Goal: Check status

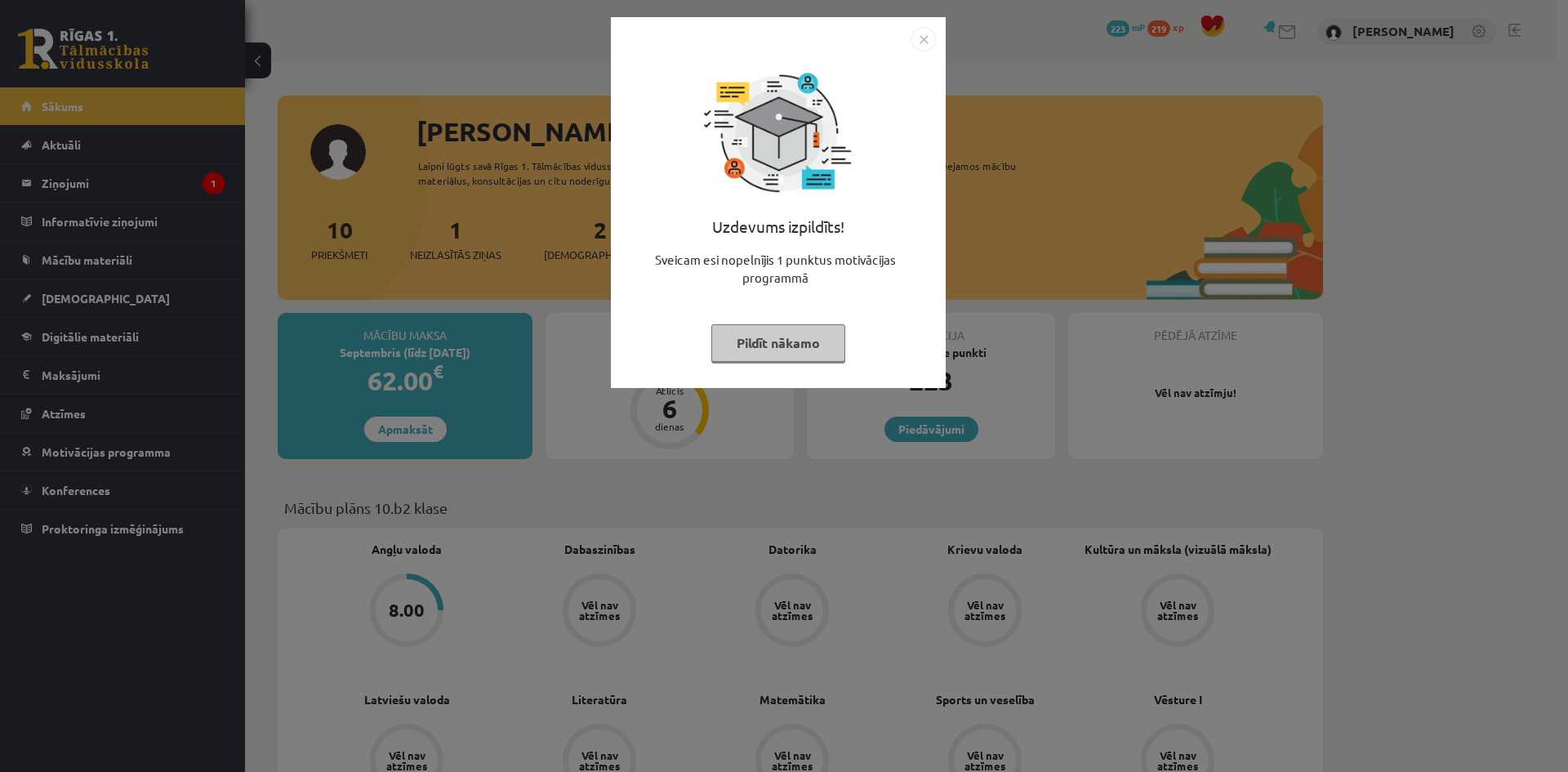
click at [930, 43] on img "Close" at bounding box center [924, 39] width 24 height 24
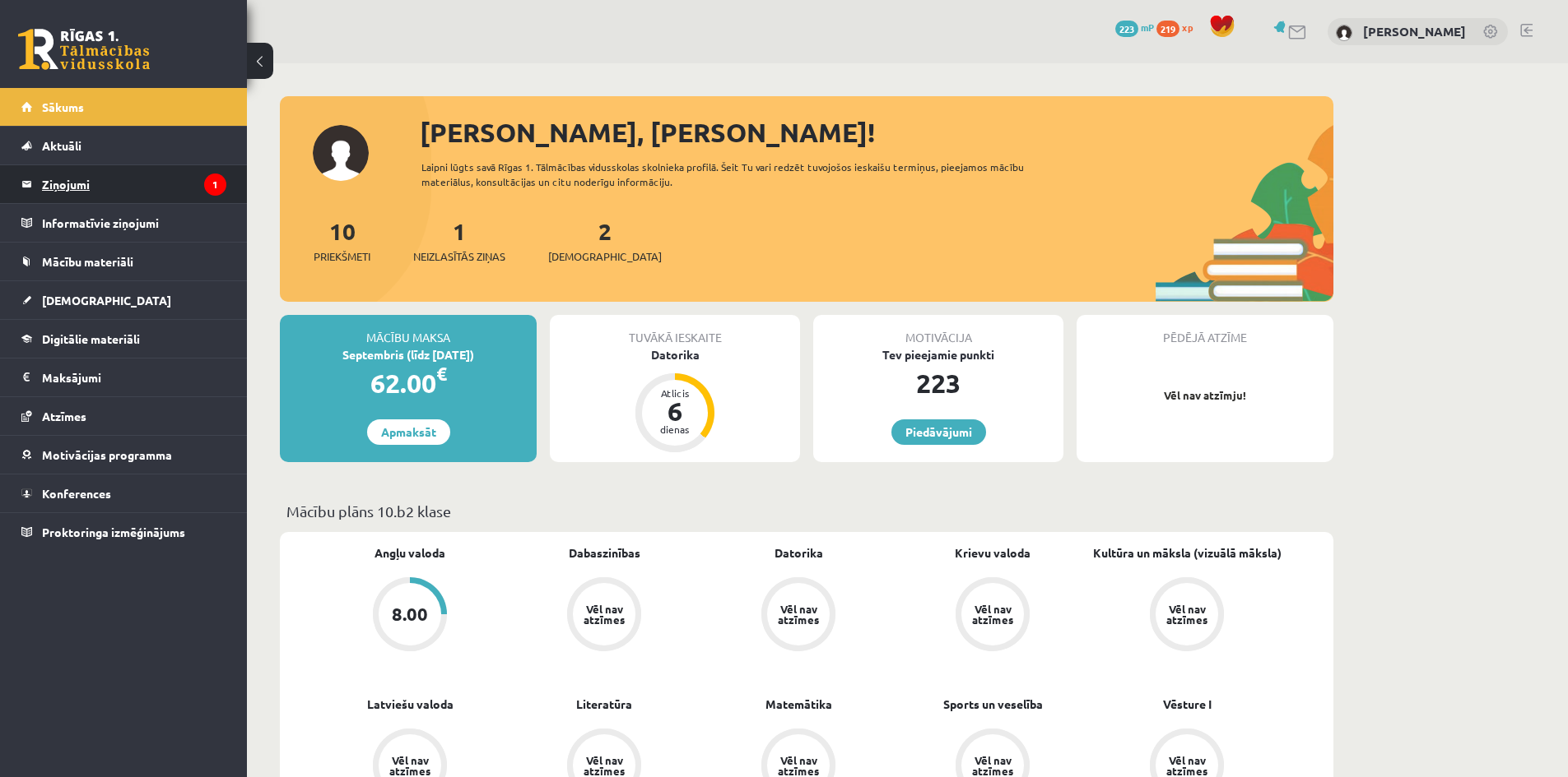
click at [120, 191] on legend "Ziņojumi 1" at bounding box center [133, 185] width 185 height 38
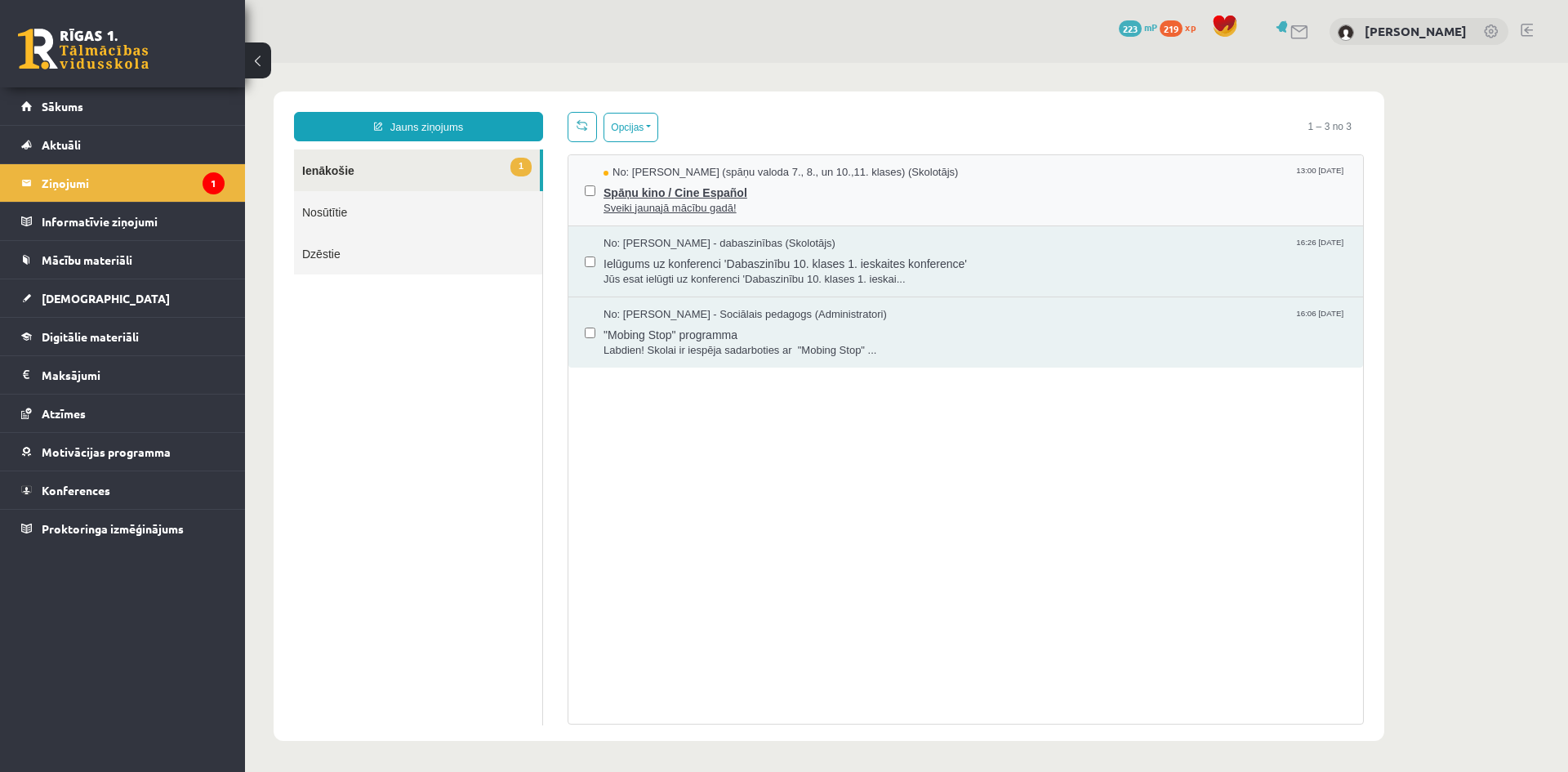
click at [821, 198] on span "Spāņu kino / Cine Español" at bounding box center [975, 191] width 743 height 21
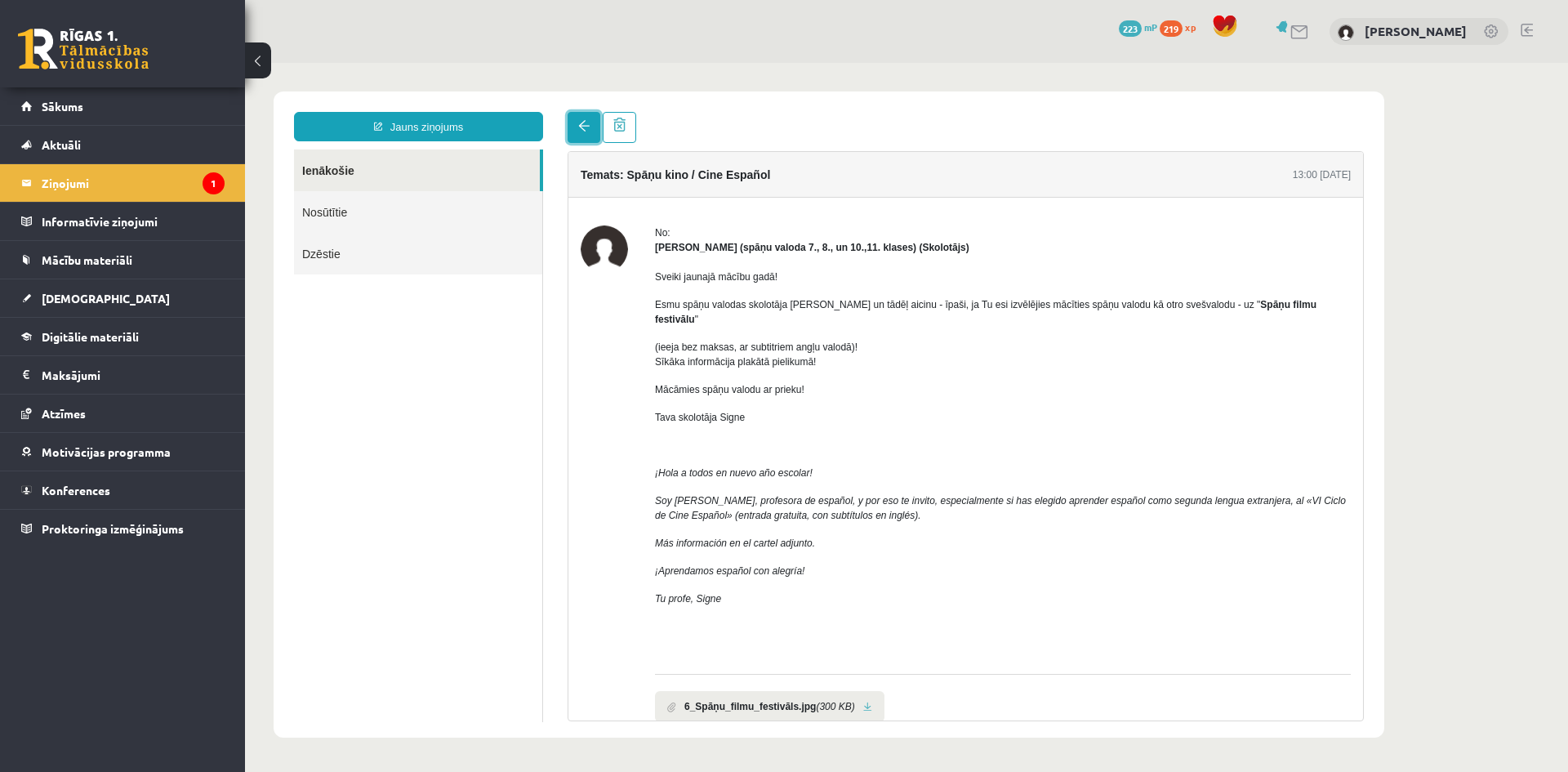
click at [587, 124] on span at bounding box center [583, 126] width 11 height 11
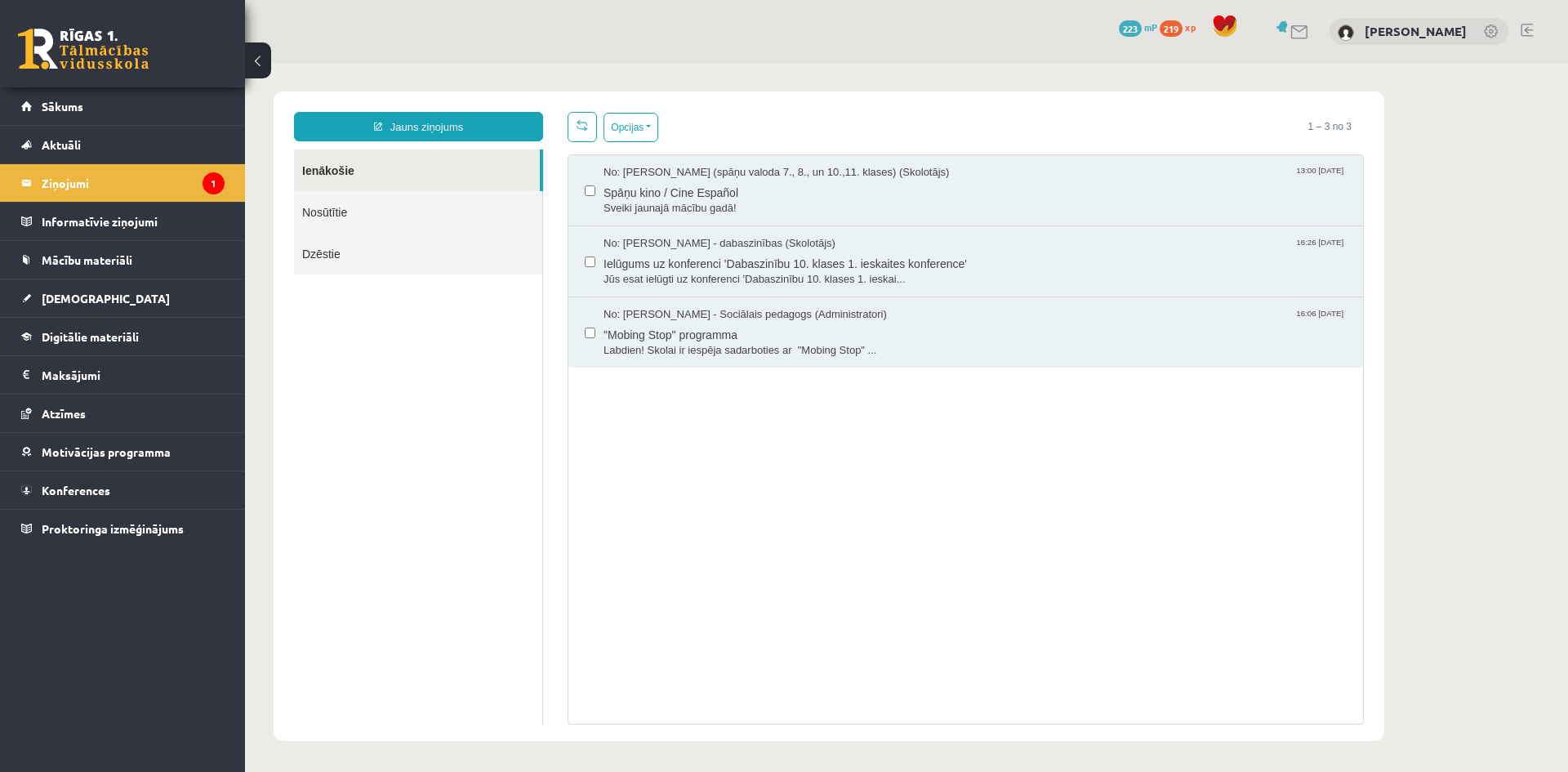
click at [363, 174] on link "Ienākošie" at bounding box center [417, 170] width 246 height 41
click at [157, 167] on legend "Ziņojumi 1" at bounding box center [132, 183] width 183 height 38
click at [97, 298] on link "[DEMOGRAPHIC_DATA]" at bounding box center [123, 299] width 203 height 38
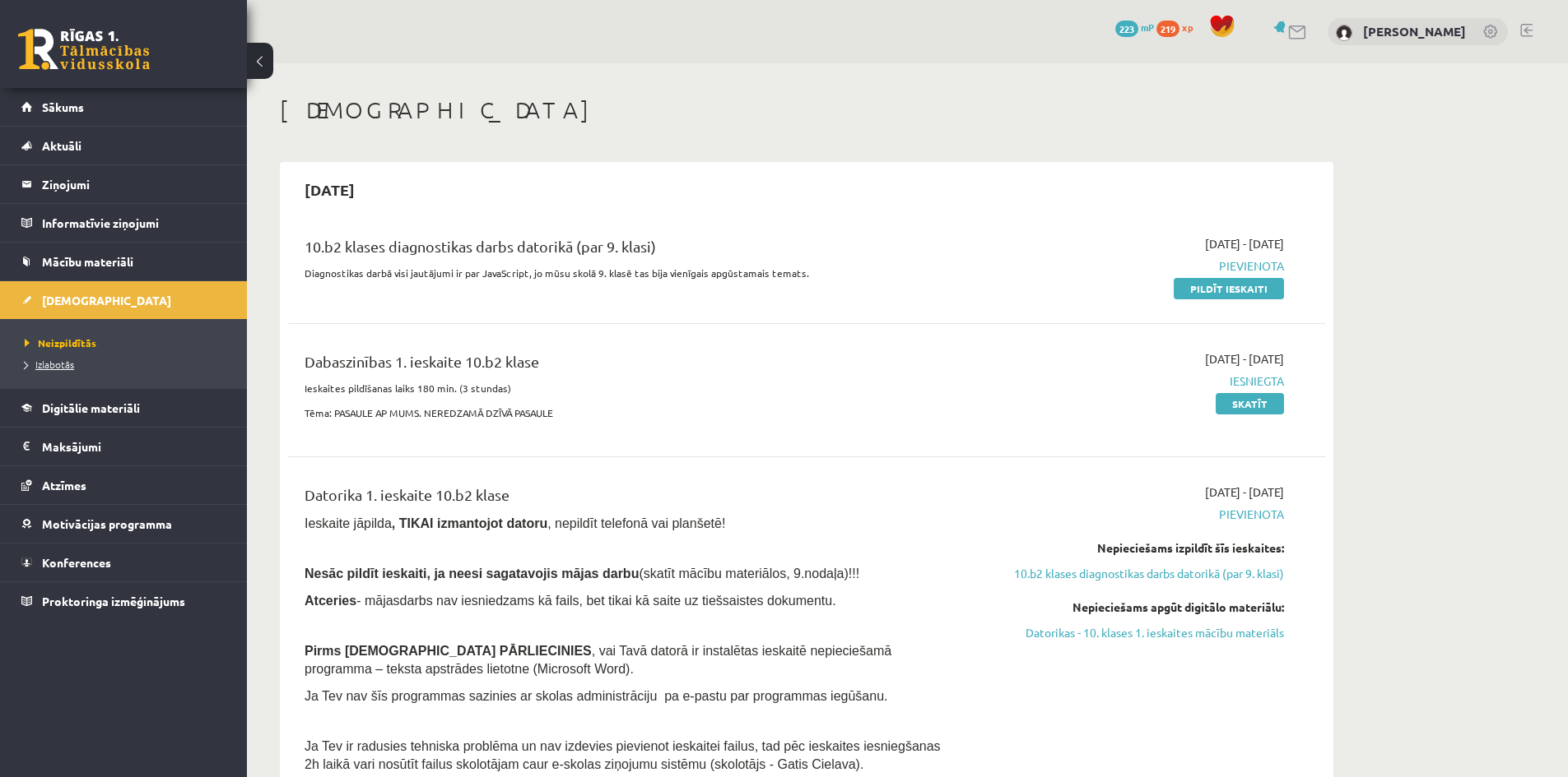
click at [57, 361] on span "Izlabotās" at bounding box center [49, 364] width 49 height 13
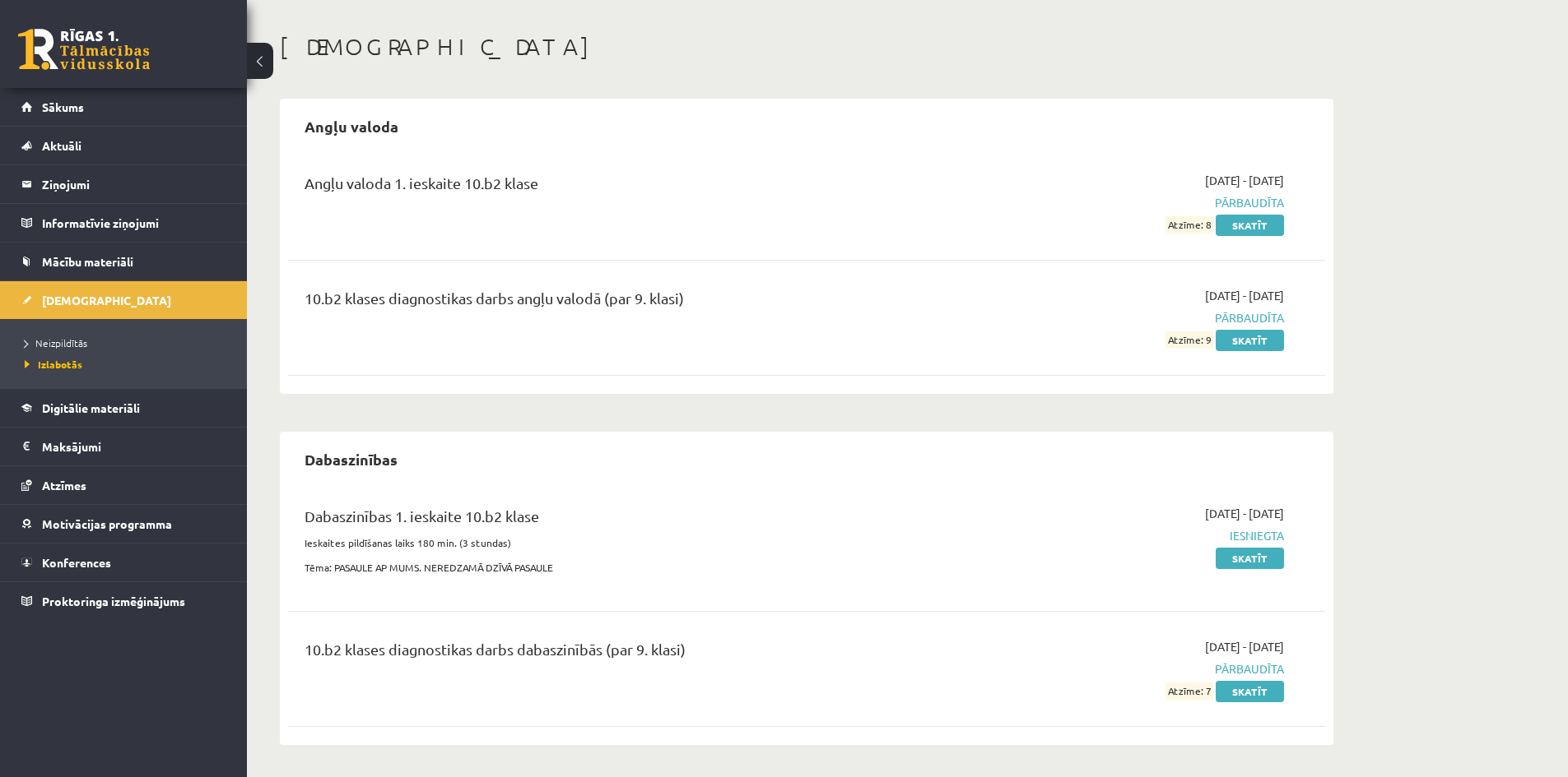
scroll to position [64, 0]
click at [1270, 560] on link "Skatīt" at bounding box center [1249, 557] width 68 height 22
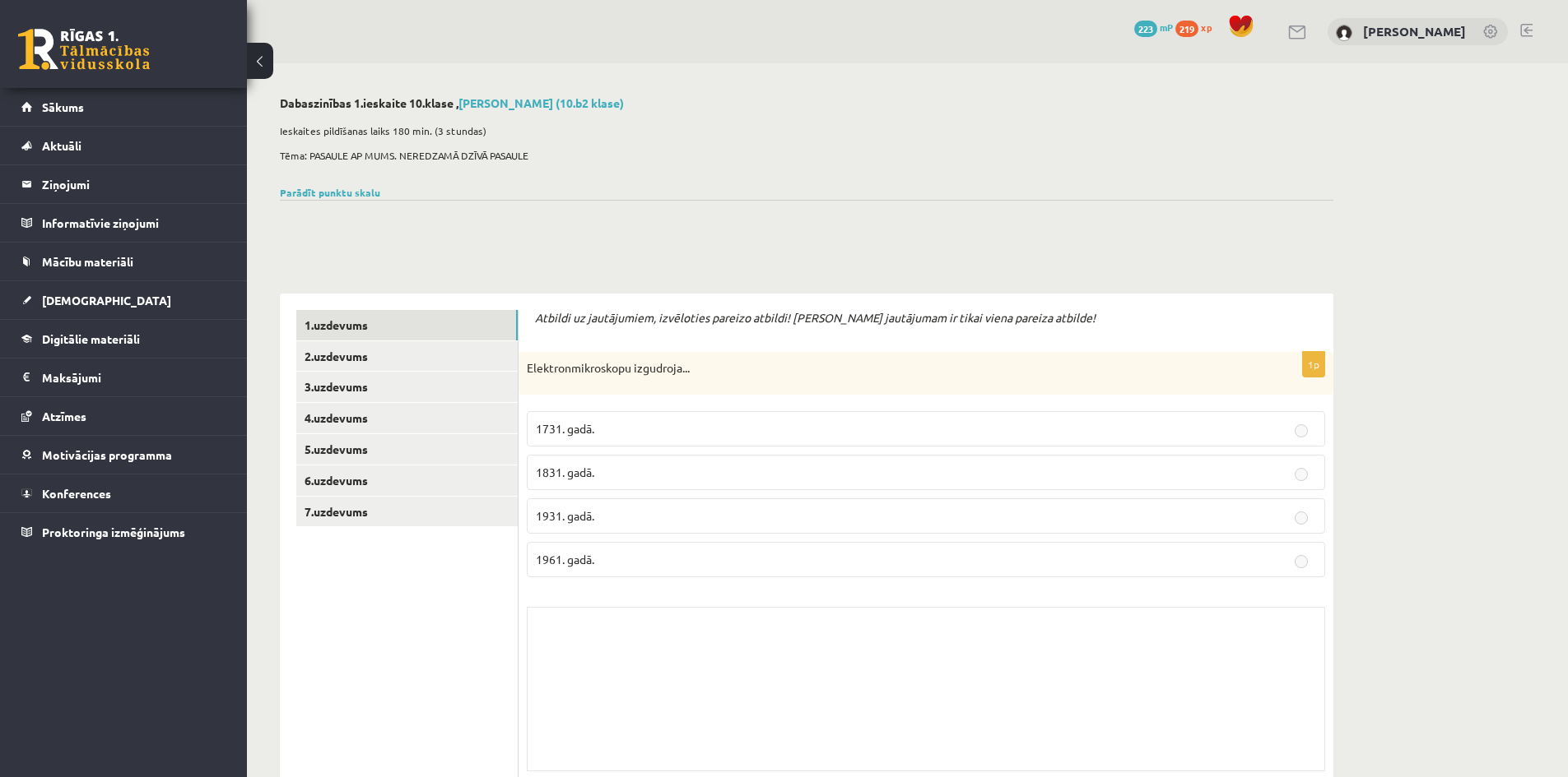
scroll to position [33, 0]
